Goal: Check status

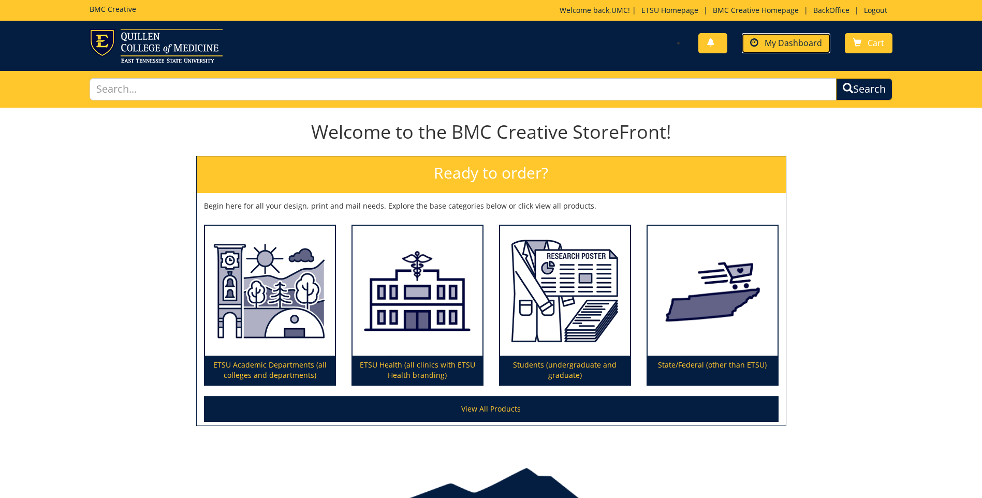
click at [761, 43] on link "My Dashboard" at bounding box center [786, 43] width 89 height 20
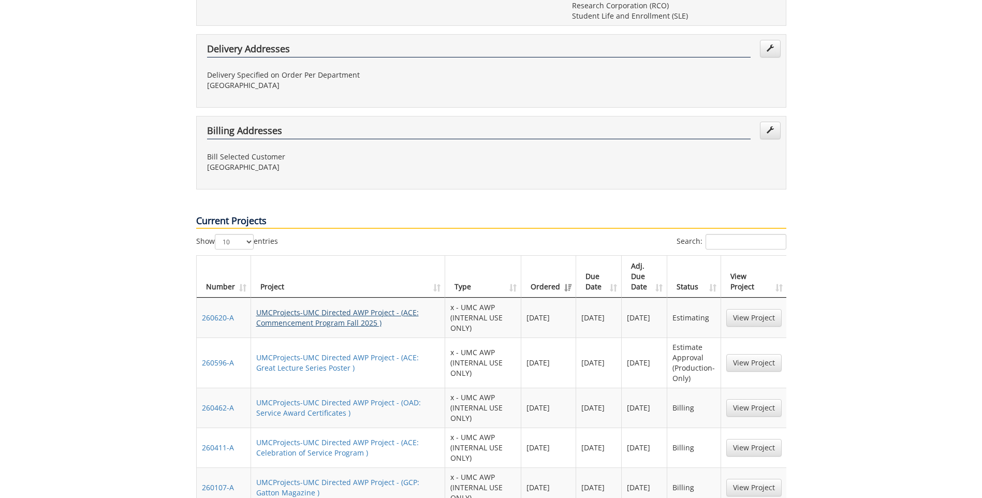
scroll to position [518, 0]
click at [341, 307] on link "UMCProjects-UMC Directed AWP Project - (ACE: Commencement Program Fall 2025 )" at bounding box center [337, 317] width 163 height 20
